Goal: Navigation & Orientation: Find specific page/section

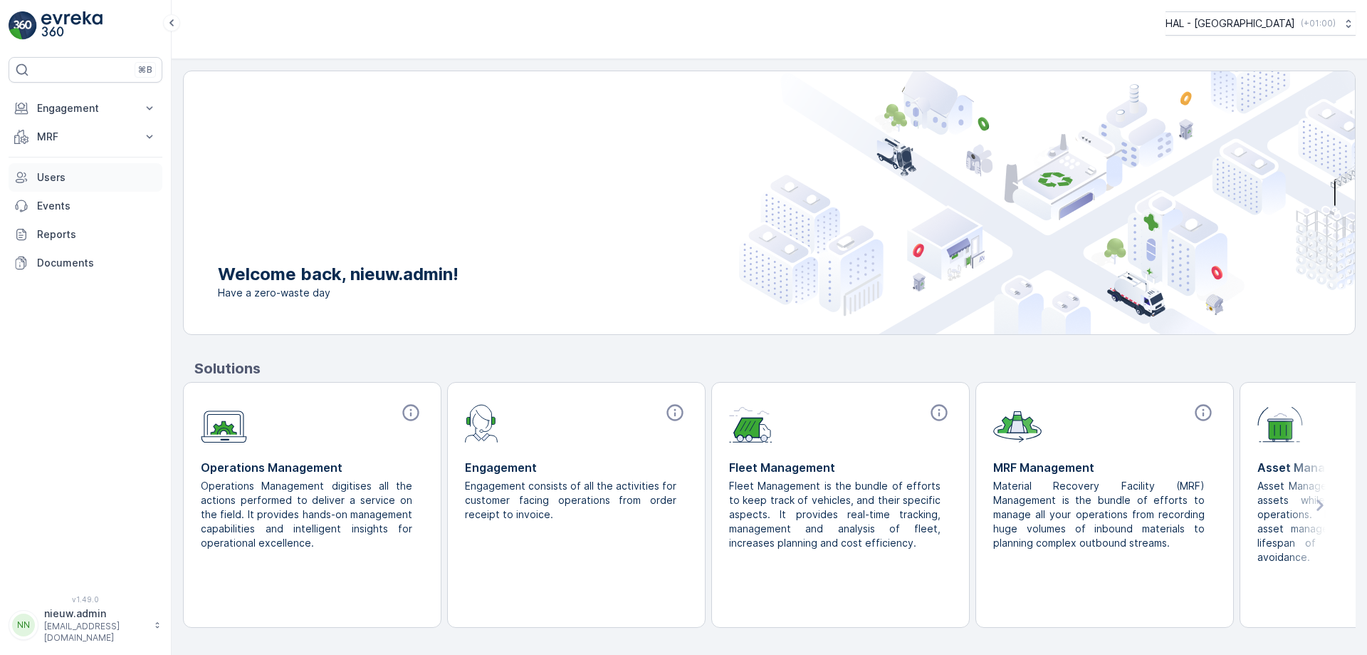
click at [46, 174] on p "Users" at bounding box center [97, 177] width 120 height 14
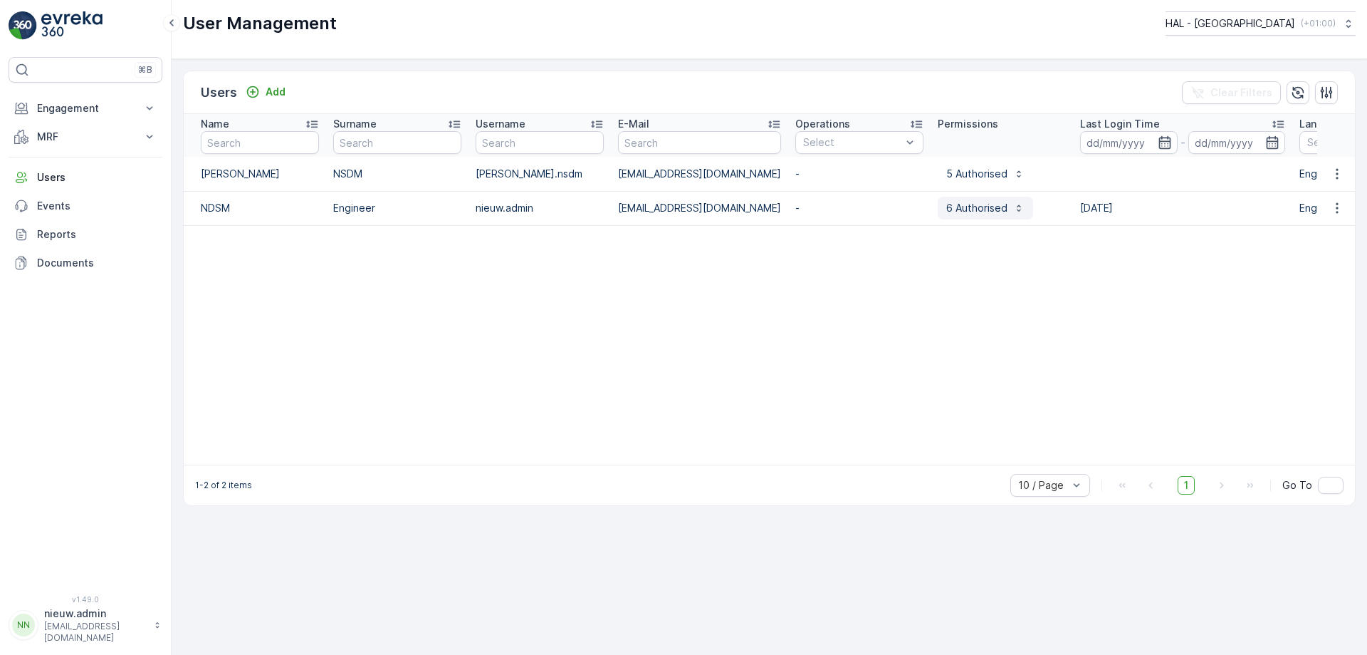
click at [1025, 205] on icon "button" at bounding box center [1019, 207] width 11 height 11
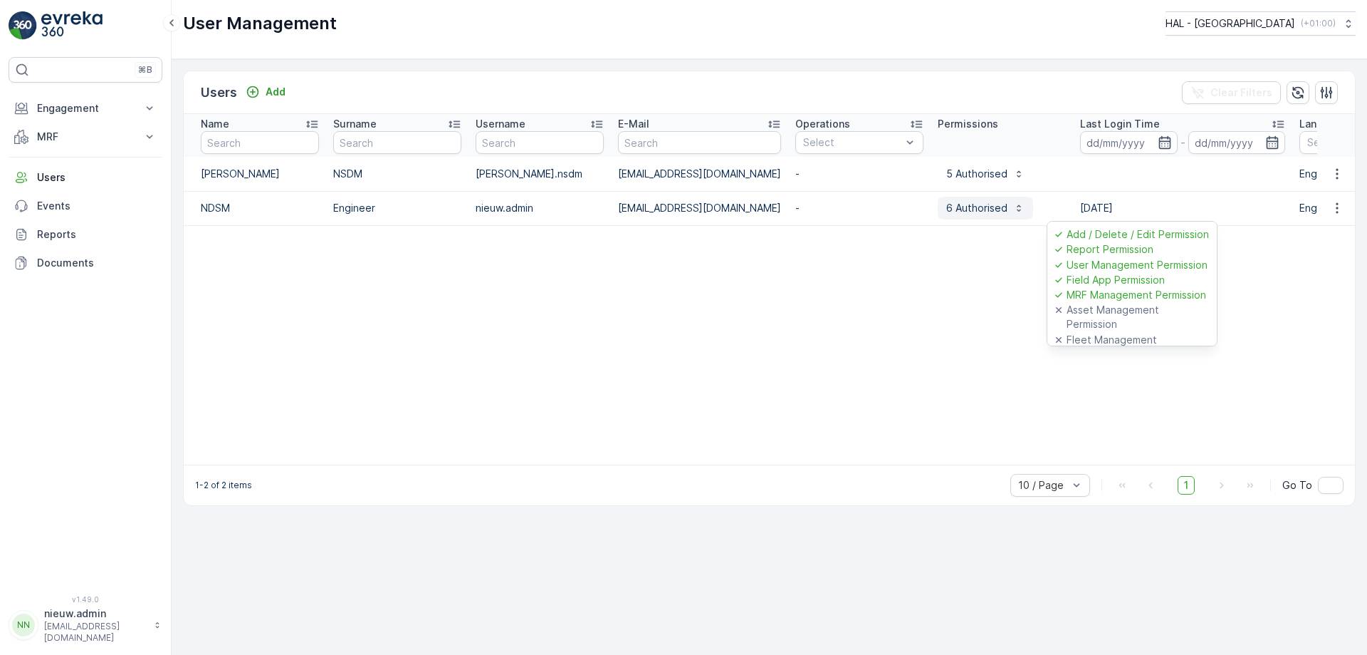
click at [1025, 205] on icon "button" at bounding box center [1019, 207] width 11 height 11
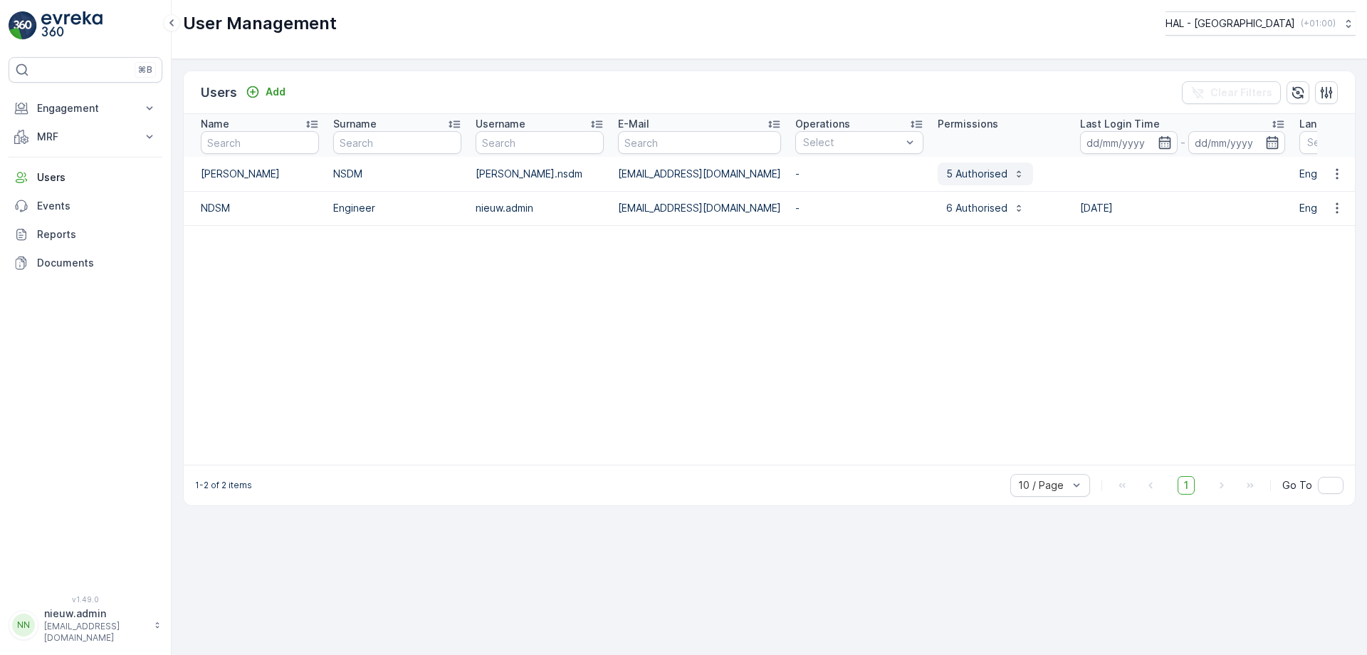
click at [1025, 172] on icon "button" at bounding box center [1019, 173] width 11 height 11
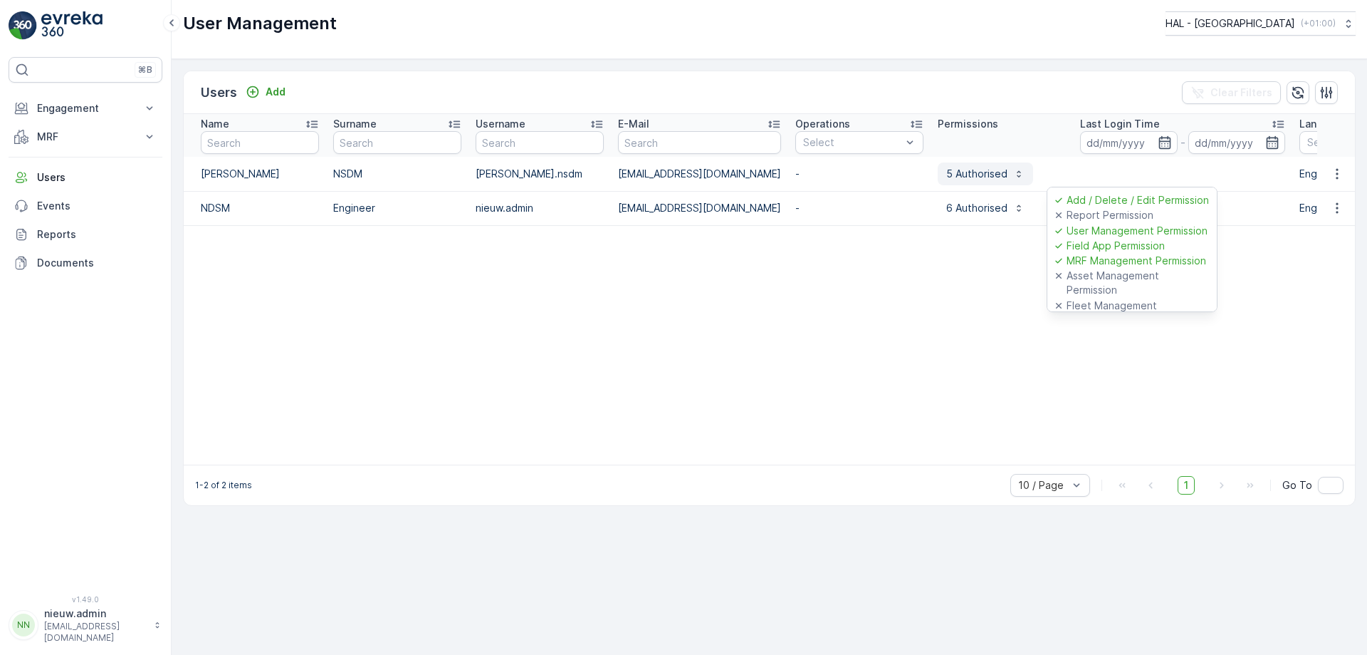
click at [1025, 172] on icon "button" at bounding box center [1019, 173] width 11 height 11
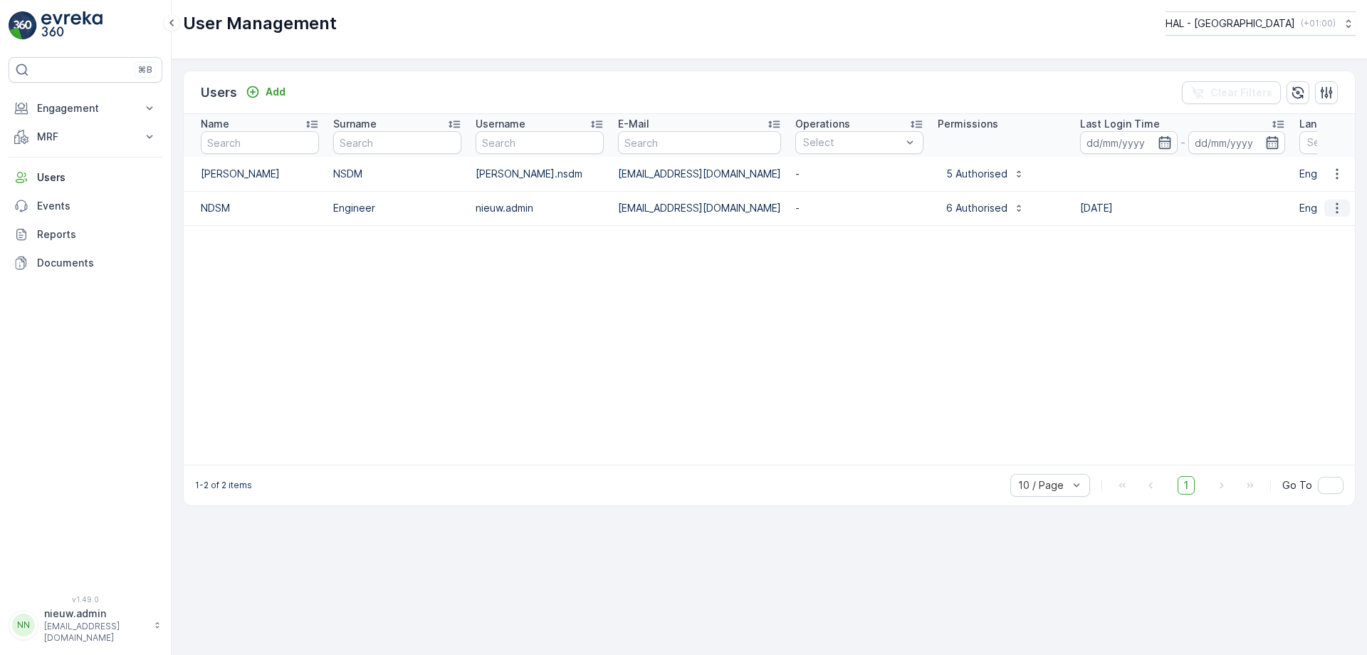
click at [1339, 204] on icon "button" at bounding box center [1337, 208] width 14 height 14
click at [382, 323] on table "Name Surname Username E-Mail Operations Select Permissions Last Login Time - La…" at bounding box center [829, 289] width 1290 height 350
click at [75, 110] on p "Engagement" at bounding box center [85, 108] width 97 height 14
click at [59, 236] on p "MRF" at bounding box center [85, 236] width 97 height 14
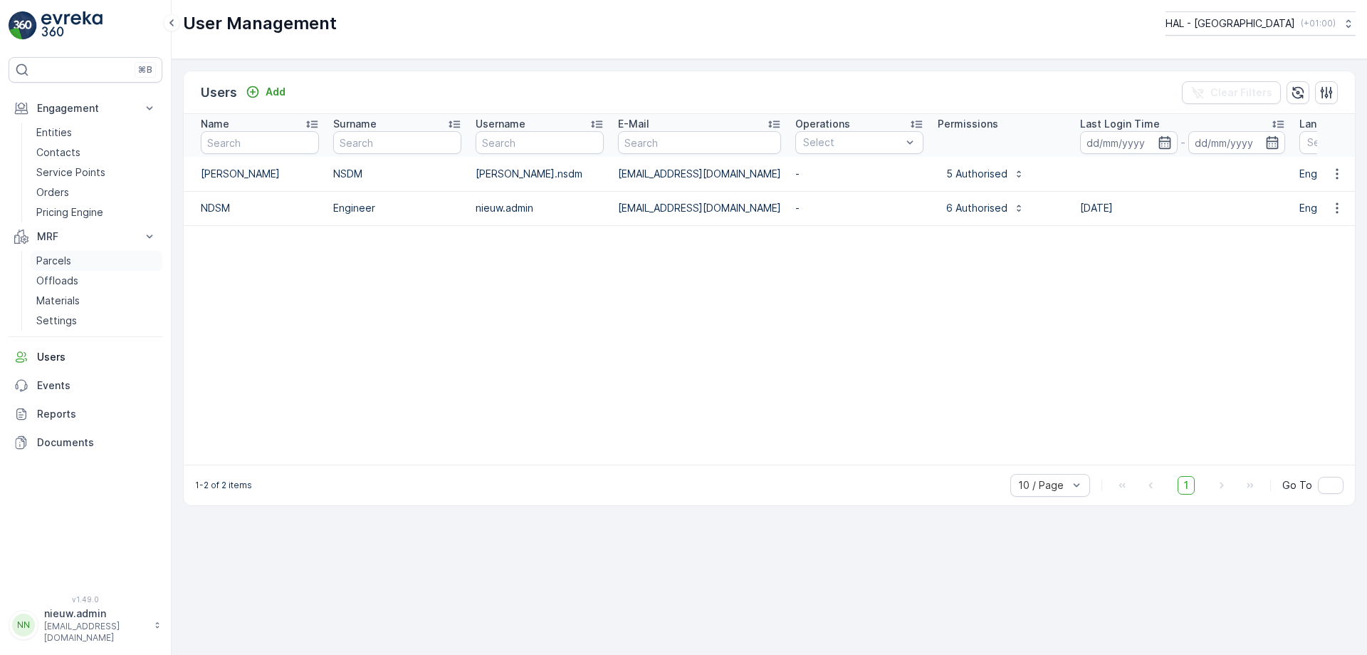
click at [58, 261] on p "Parcels" at bounding box center [53, 261] width 35 height 14
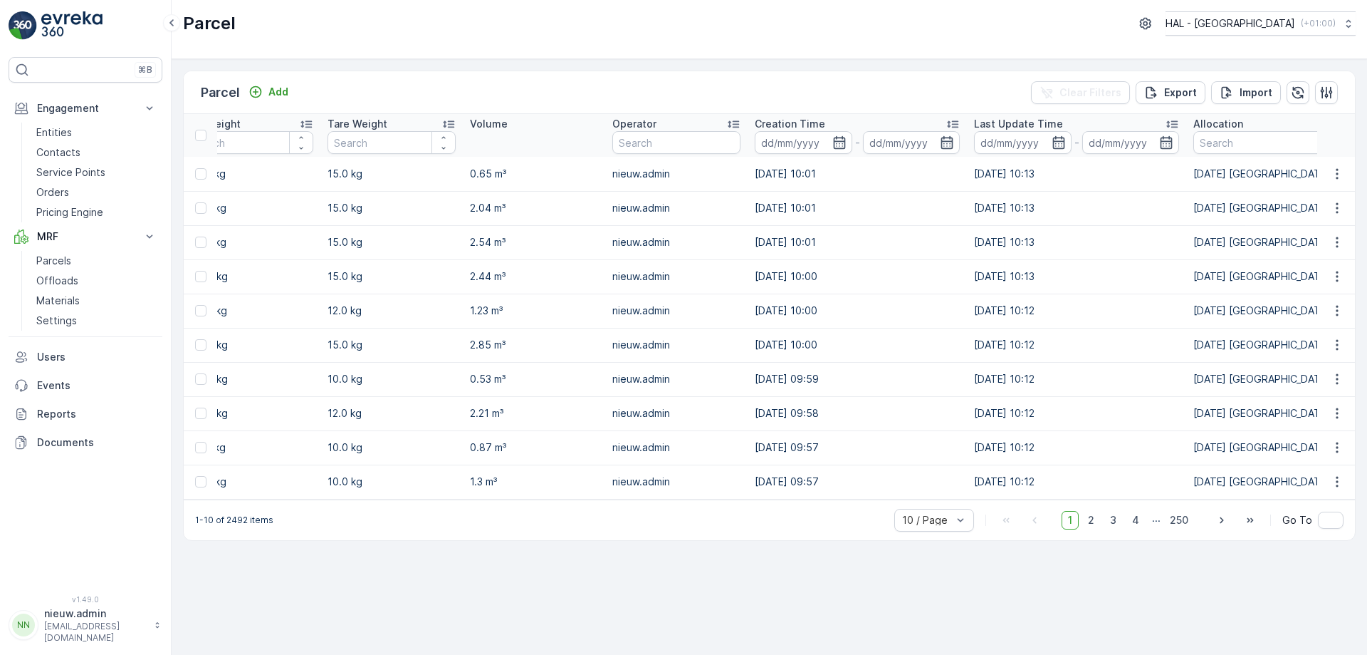
scroll to position [0, 1257]
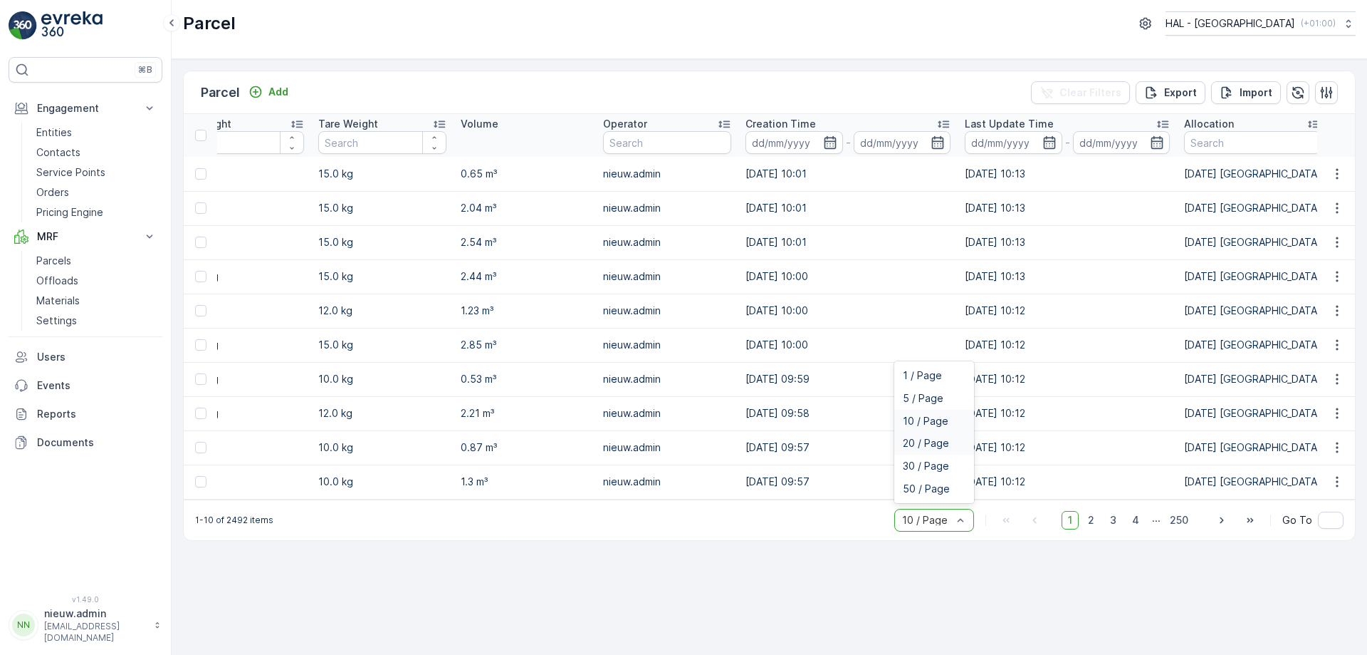
click at [933, 447] on span "20 / Page" at bounding box center [926, 442] width 46 height 11
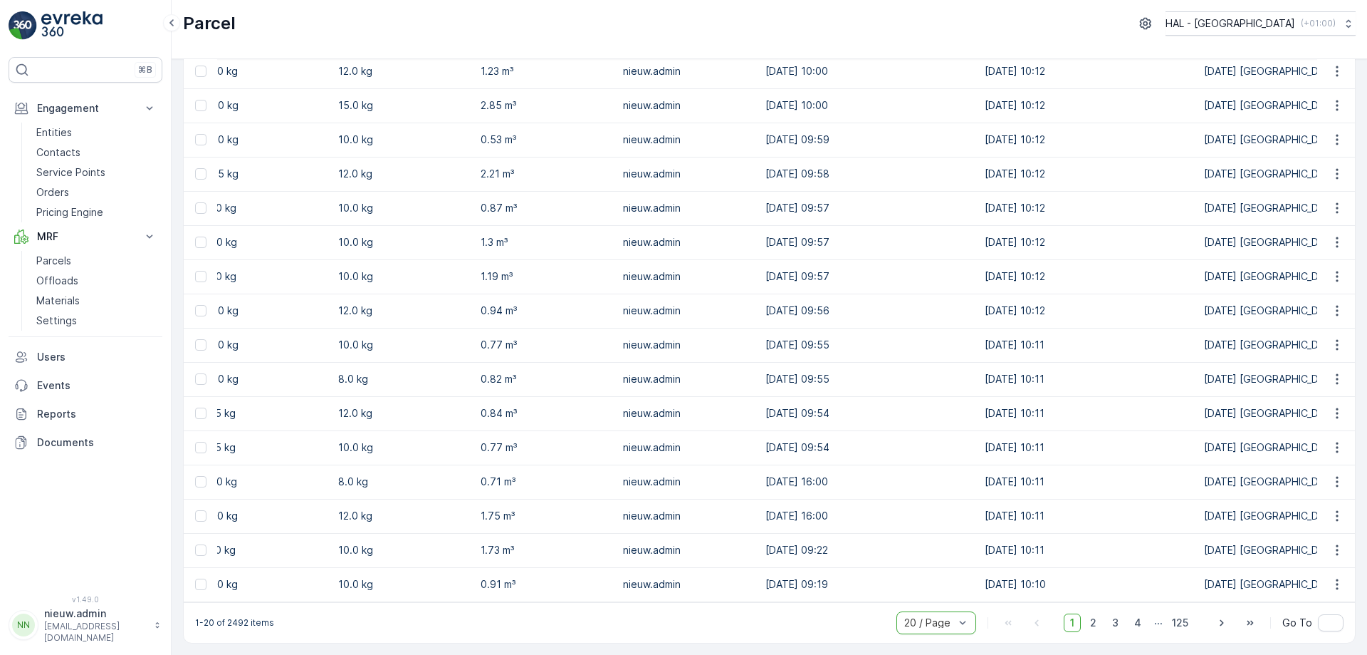
scroll to position [246, 0]
click at [935, 564] on span "30 / Page" at bounding box center [928, 568] width 46 height 11
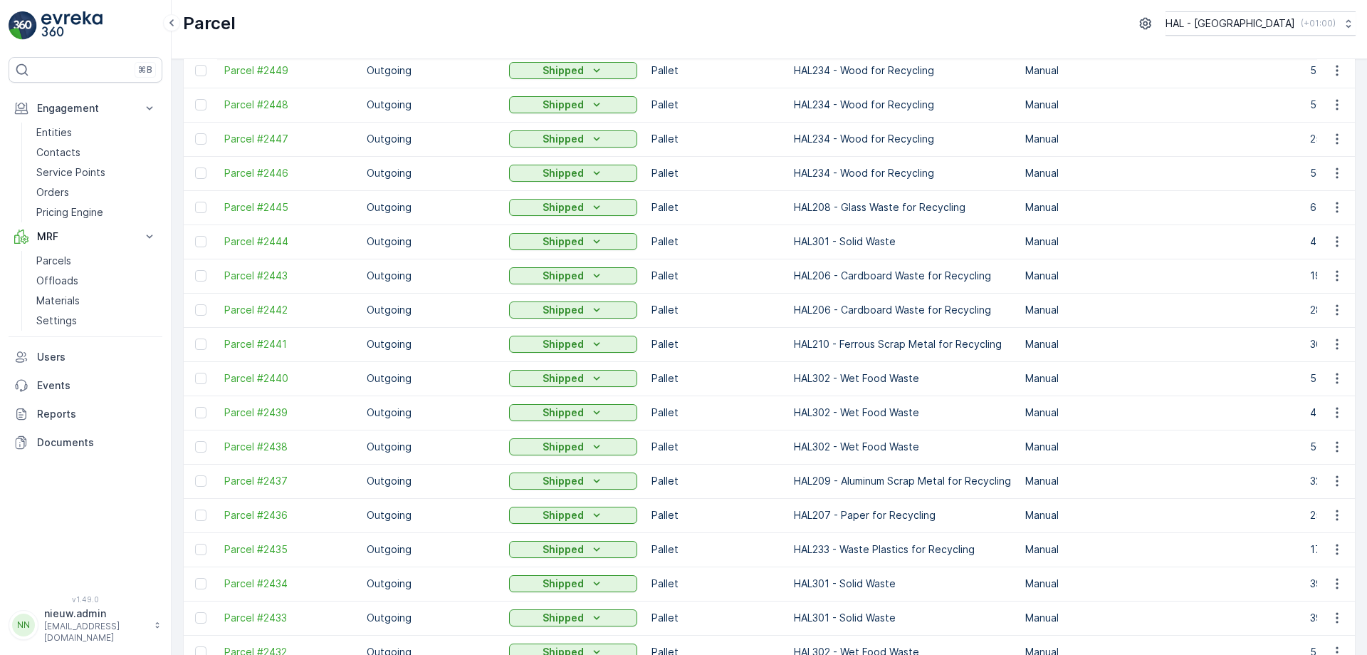
scroll to position [588, 0]
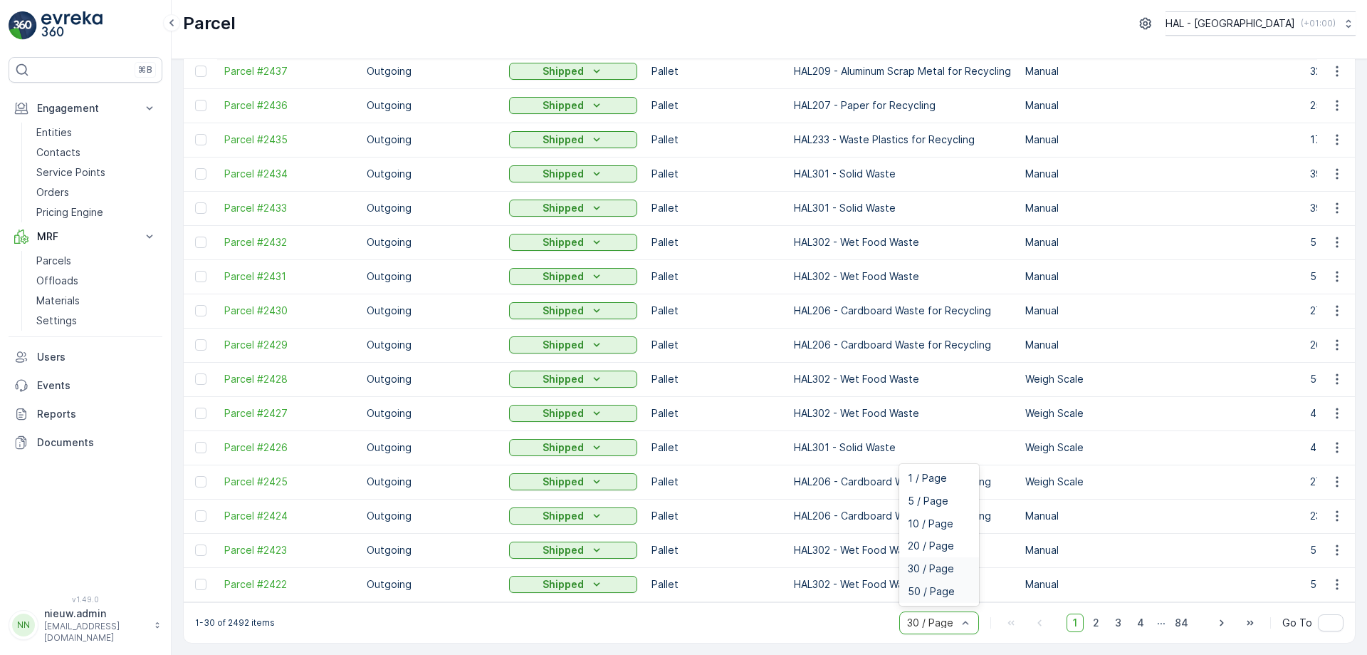
click at [940, 590] on span "50 / Page" at bounding box center [931, 590] width 47 height 11
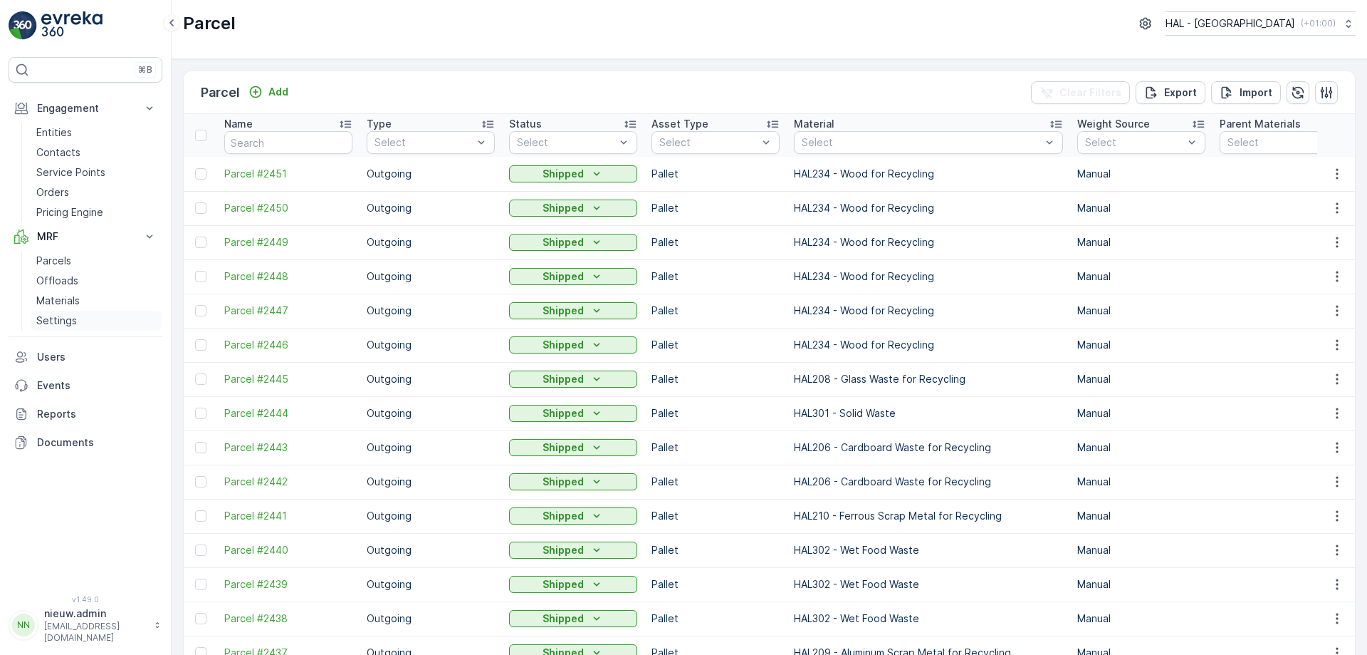
click at [66, 319] on p "Settings" at bounding box center [56, 320] width 41 height 14
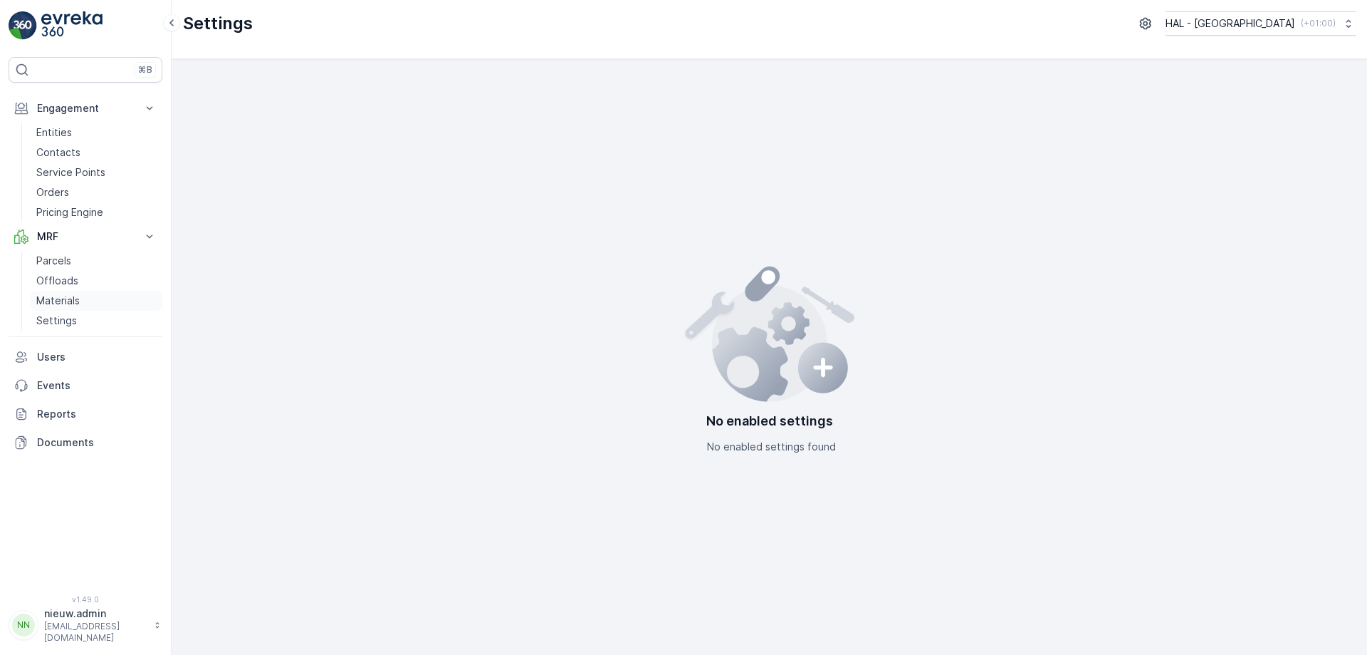
click at [64, 303] on p "Materials" at bounding box center [57, 300] width 43 height 14
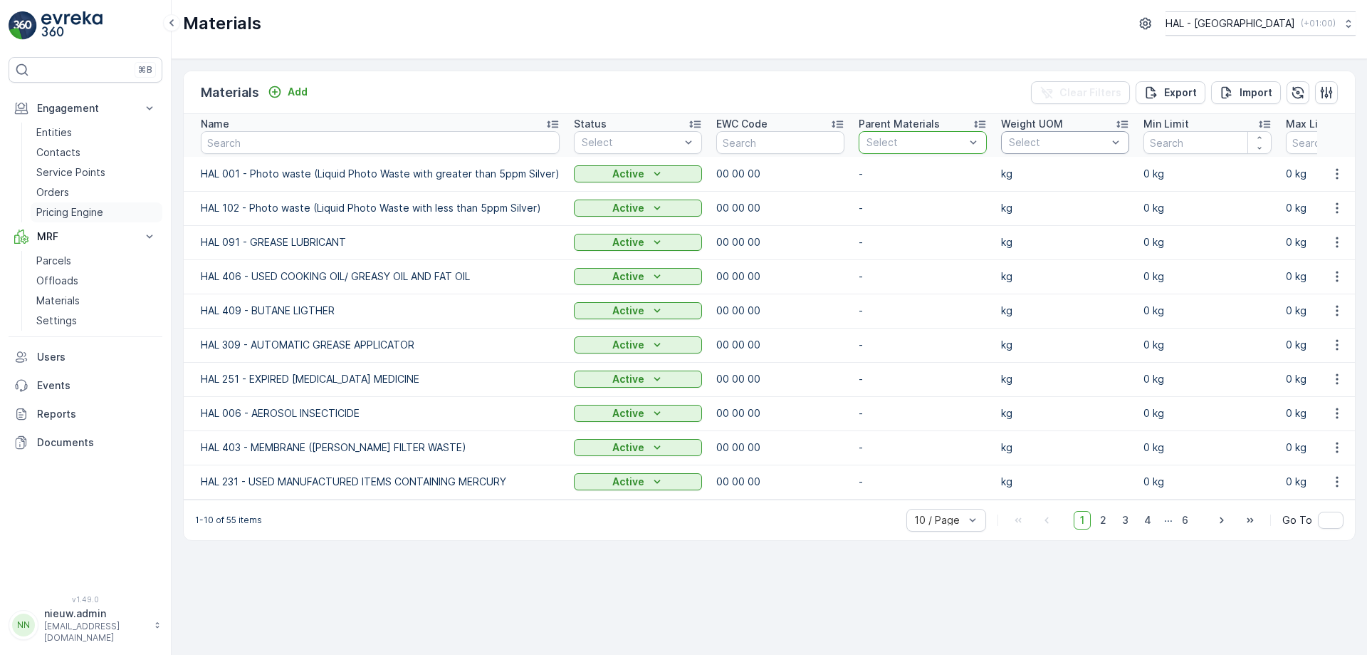
click at [89, 213] on p "Pricing Engine" at bounding box center [69, 212] width 67 height 14
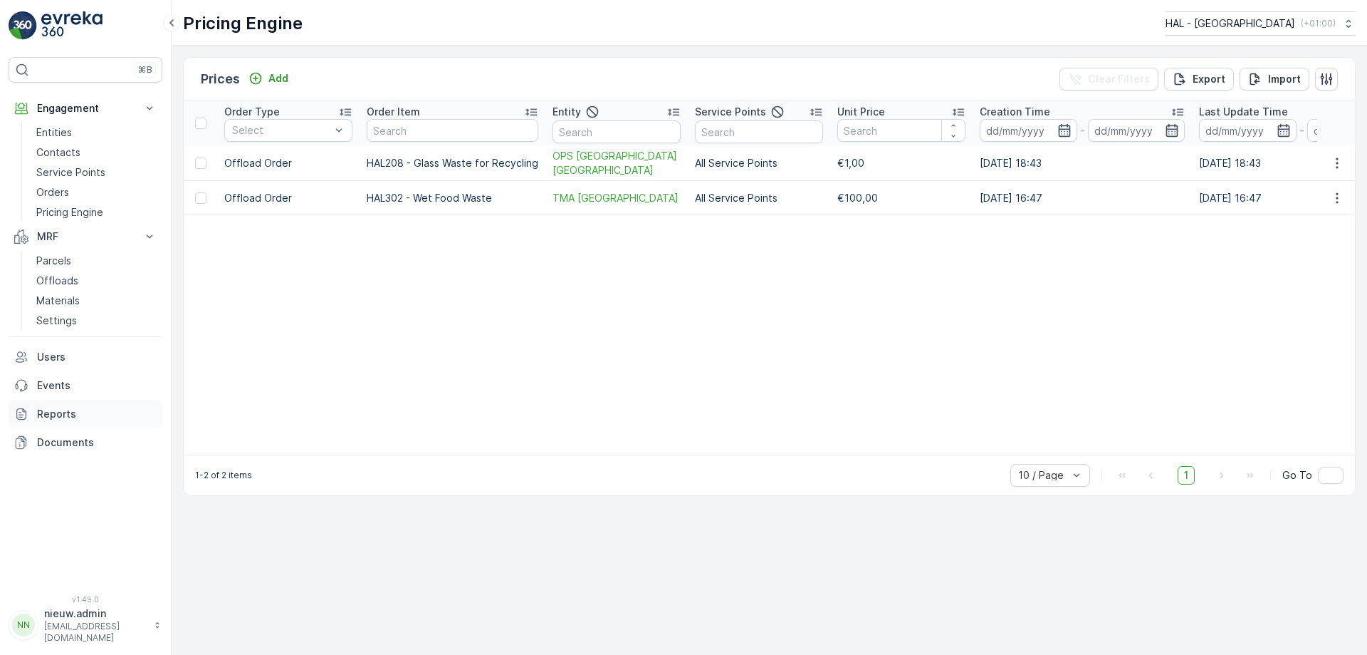
click at [53, 417] on p "Reports" at bounding box center [97, 414] width 120 height 14
